Goal: Find specific page/section: Find specific page/section

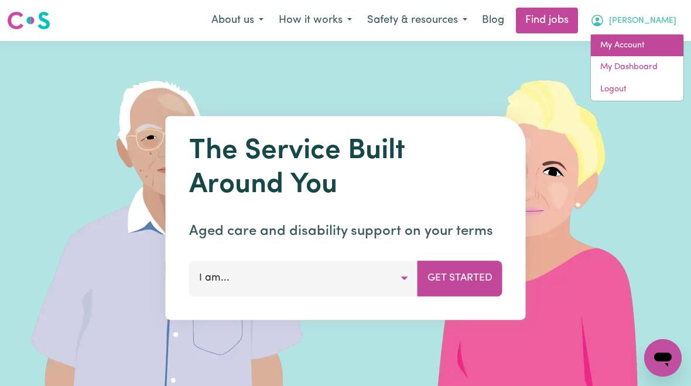
click at [624, 47] on link "My Account" at bounding box center [637, 46] width 93 height 22
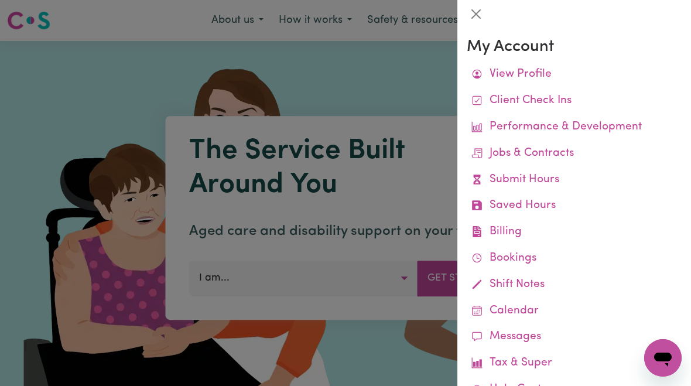
click at [0, 0] on link "Job Reports" at bounding box center [0, 0] width 0 height 0
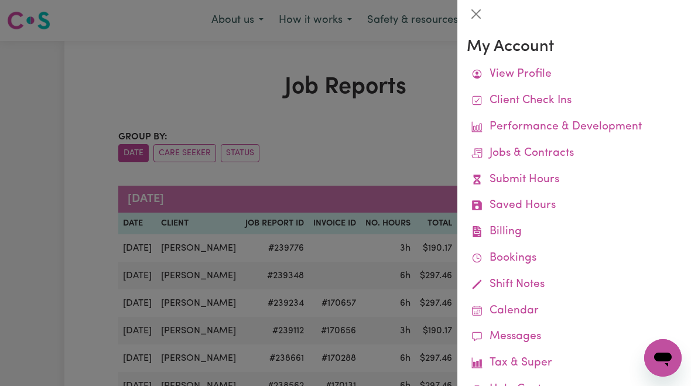
click at [45, 328] on div at bounding box center [345, 193] width 691 height 386
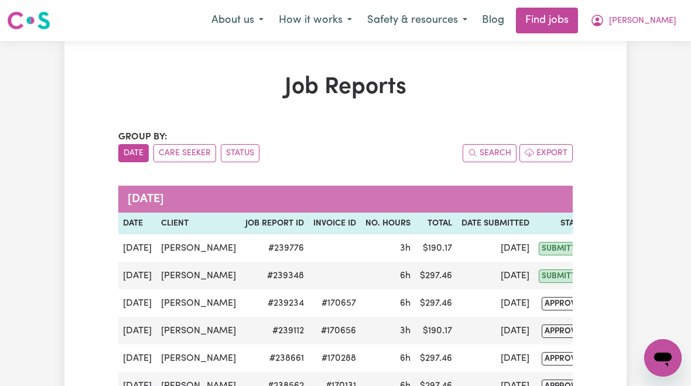
click at [654, 27] on span "[PERSON_NAME]" at bounding box center [642, 21] width 67 height 13
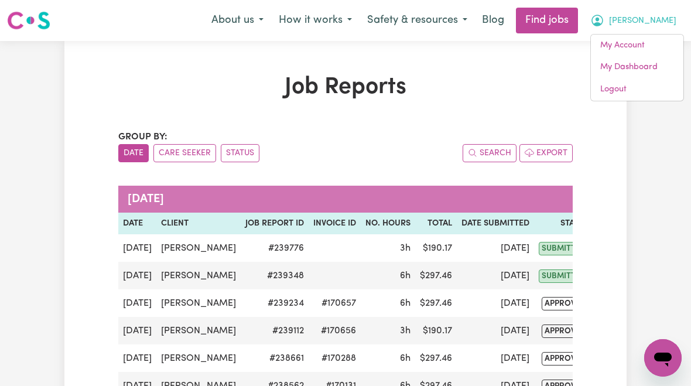
click at [638, 50] on link "My Account" at bounding box center [637, 46] width 93 height 22
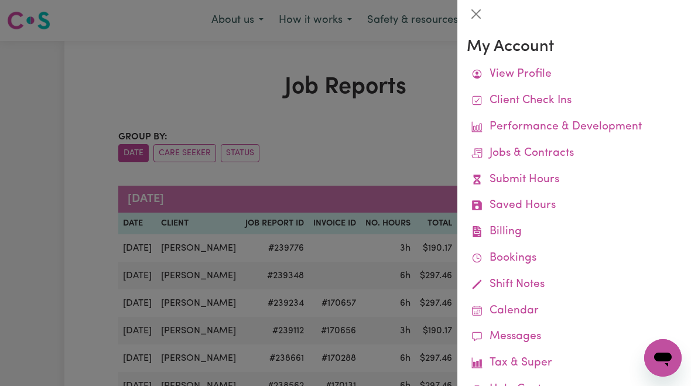
click at [0, 0] on link "Remittances" at bounding box center [0, 0] width 0 height 0
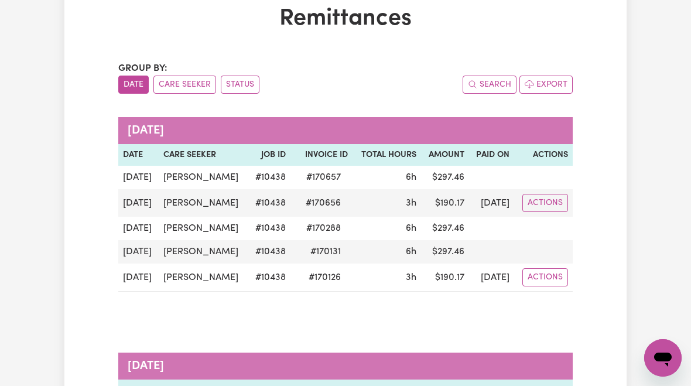
scroll to position [64, 0]
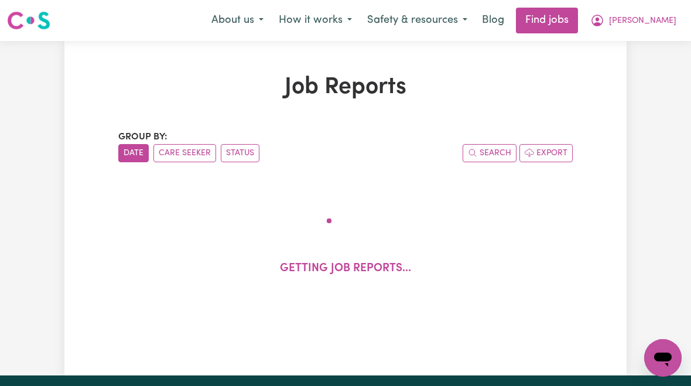
click at [659, 21] on span "[PERSON_NAME]" at bounding box center [642, 21] width 67 height 13
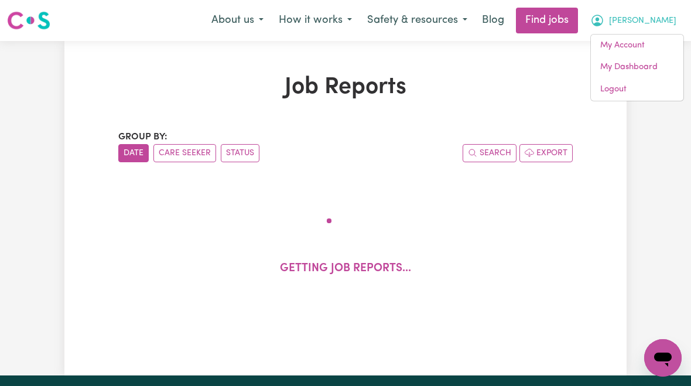
click at [637, 44] on link "My Account" at bounding box center [637, 46] width 93 height 22
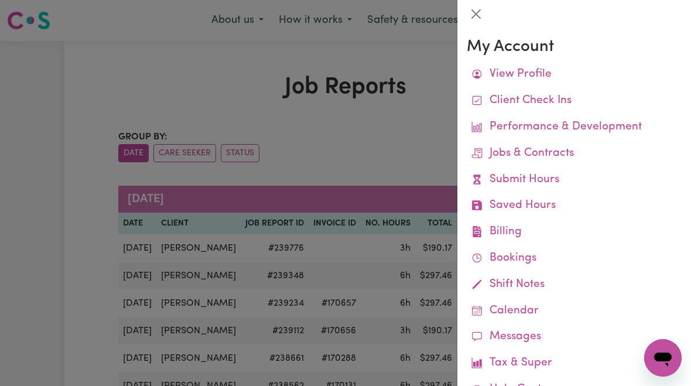
click at [0, 0] on link "Job Reports" at bounding box center [0, 0] width 0 height 0
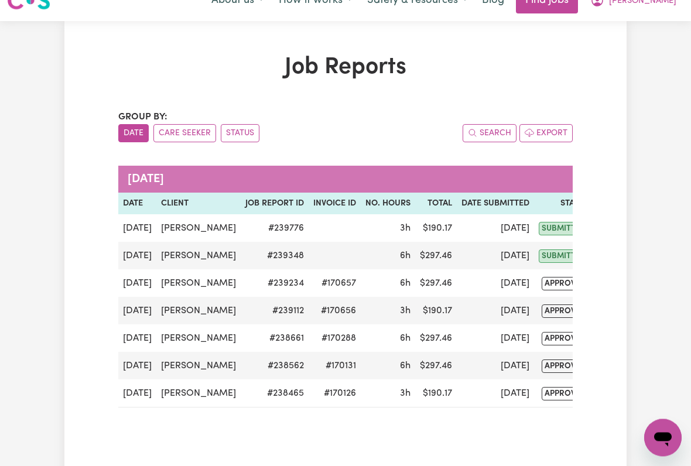
scroll to position [21, 0]
